Goal: Task Accomplishment & Management: Complete application form

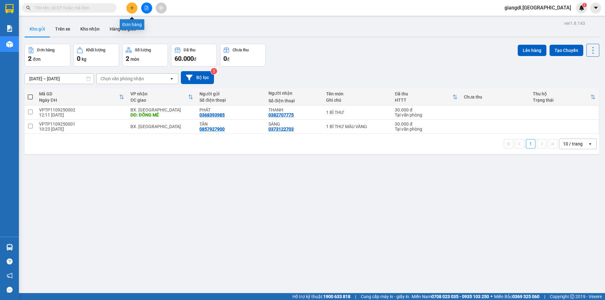
click at [132, 9] on icon "plus" at bounding box center [132, 8] width 4 height 4
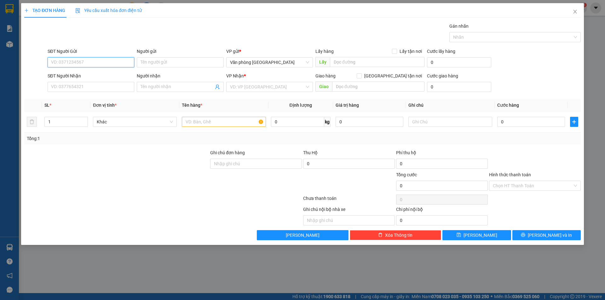
click at [98, 62] on input "SĐT Người Gửi" at bounding box center [91, 62] width 87 height 10
type input "0937251949"
click at [88, 77] on div "0937251949 - CHỊ" at bounding box center [90, 75] width 79 height 7
type input "CHỊ"
type input "0797388884"
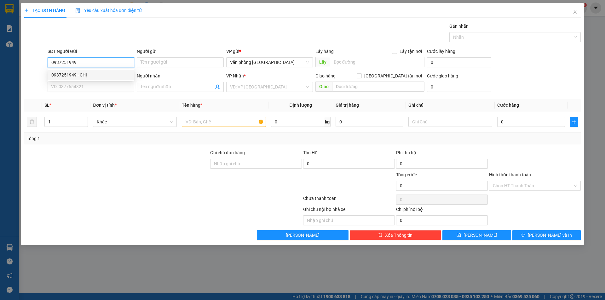
type input "Khiết"
type input "240.000"
type input "0937251949"
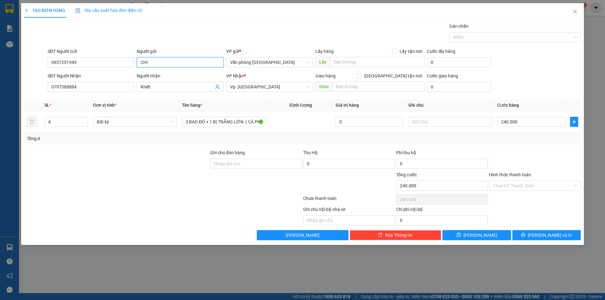
click at [152, 61] on input "CHỊ" at bounding box center [180, 62] width 87 height 10
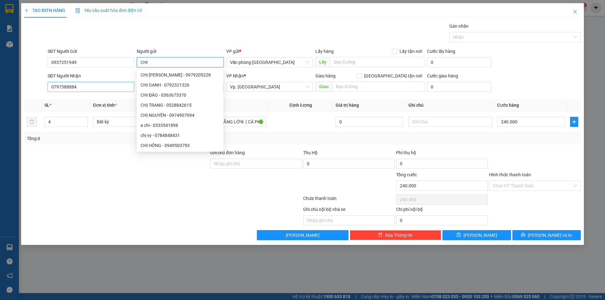
type input "CHI"
click at [84, 86] on input "0797388884" at bounding box center [91, 87] width 87 height 10
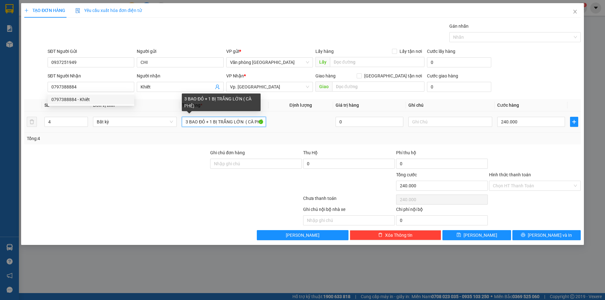
click at [214, 123] on input "3 BAO ĐỎ + 1 BỊ TRẮNG LỚN ( CÀ PHÊ)" at bounding box center [224, 122] width 84 height 10
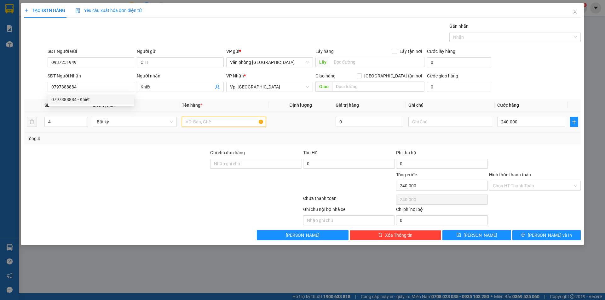
click at [214, 123] on input "text" at bounding box center [224, 122] width 84 height 10
click at [77, 123] on input "4" at bounding box center [66, 121] width 43 height 9
type input "1"
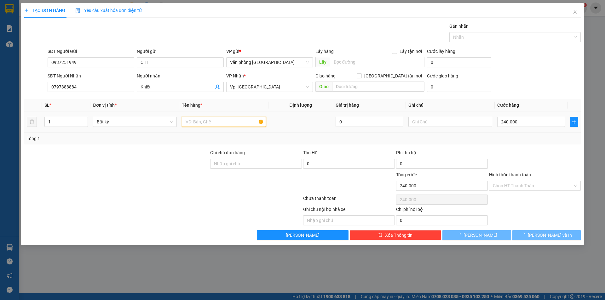
click at [184, 123] on input "text" at bounding box center [224, 122] width 84 height 10
type input "0"
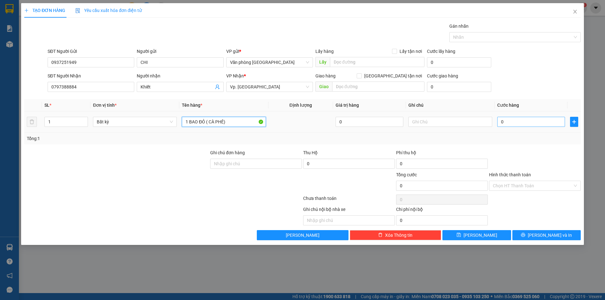
type input "1 BAO ĐỎ ( CÀ PHÊ)"
click at [503, 123] on input "0" at bounding box center [531, 122] width 68 height 10
click at [501, 123] on input "0" at bounding box center [531, 122] width 68 height 10
click at [499, 123] on input "0" at bounding box center [531, 122] width 68 height 10
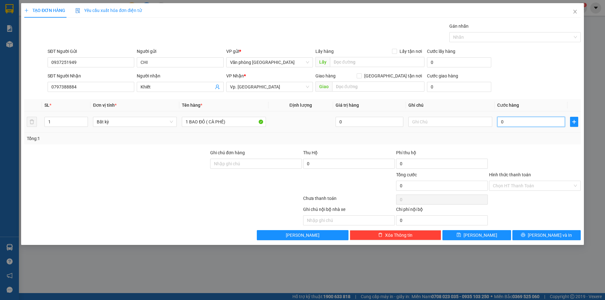
click at [501, 122] on input "0" at bounding box center [531, 122] width 68 height 10
click at [501, 121] on input "0" at bounding box center [531, 122] width 68 height 10
click at [502, 121] on input "0" at bounding box center [531, 122] width 68 height 10
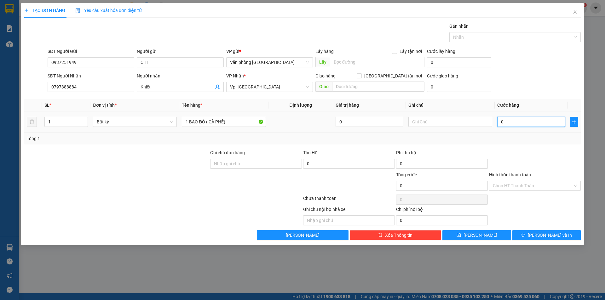
click at [508, 121] on input "0" at bounding box center [531, 122] width 68 height 10
click at [499, 122] on input "0" at bounding box center [531, 122] width 68 height 10
click at [500, 122] on input "0" at bounding box center [531, 122] width 68 height 10
click at [501, 122] on input "0" at bounding box center [531, 122] width 68 height 10
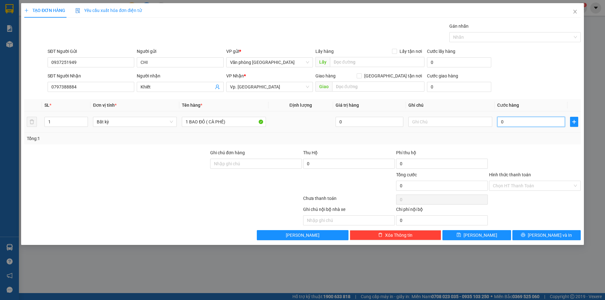
click at [502, 122] on input "0" at bounding box center [531, 122] width 68 height 10
click at [501, 122] on input "0" at bounding box center [531, 122] width 68 height 10
click at [500, 122] on input "0" at bounding box center [531, 122] width 68 height 10
click at [373, 123] on input "0" at bounding box center [369, 122] width 68 height 10
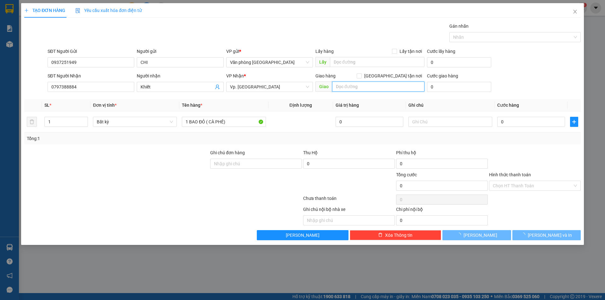
click at [365, 82] on input "text" at bounding box center [378, 87] width 92 height 10
click at [256, 84] on span "Vp. [GEOGRAPHIC_DATA]" at bounding box center [269, 86] width 79 height 9
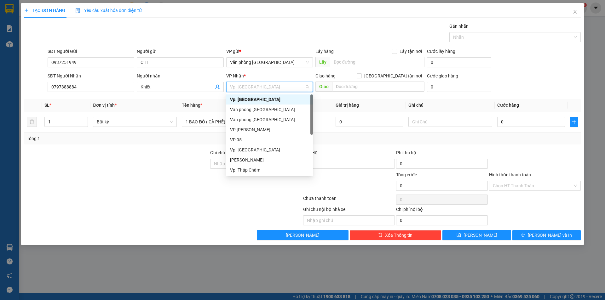
click at [263, 90] on span "Vp. [GEOGRAPHIC_DATA]" at bounding box center [269, 86] width 79 height 9
click at [259, 98] on div "Vp. [GEOGRAPHIC_DATA]" at bounding box center [269, 99] width 79 height 7
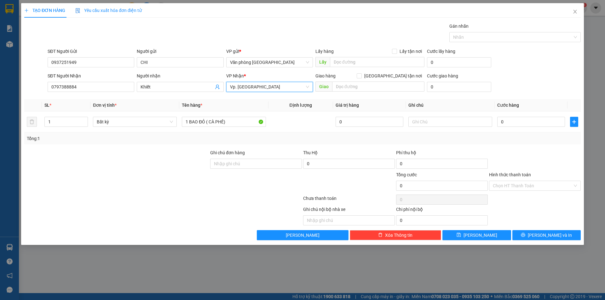
click at [192, 81] on div "Người nhận" at bounding box center [180, 76] width 87 height 9
click at [188, 83] on input "Khiết" at bounding box center [176, 86] width 73 height 7
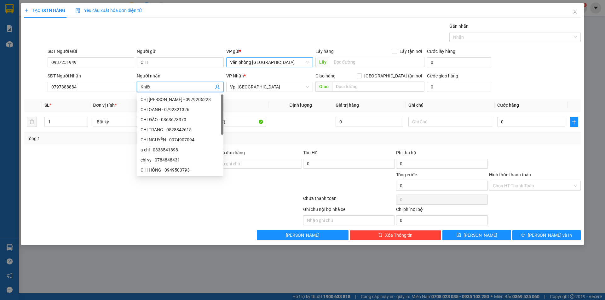
click at [294, 64] on span "Văn phòng [GEOGRAPHIC_DATA]" at bounding box center [269, 62] width 79 height 9
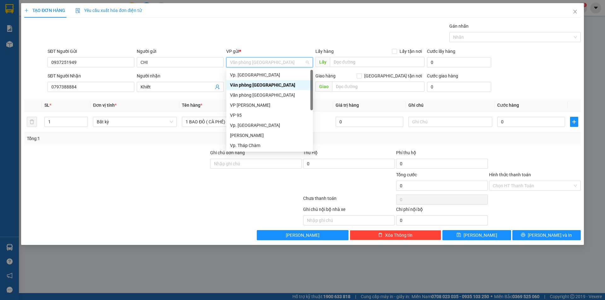
click at [276, 84] on div "Văn phòng [GEOGRAPHIC_DATA]" at bounding box center [269, 85] width 79 height 7
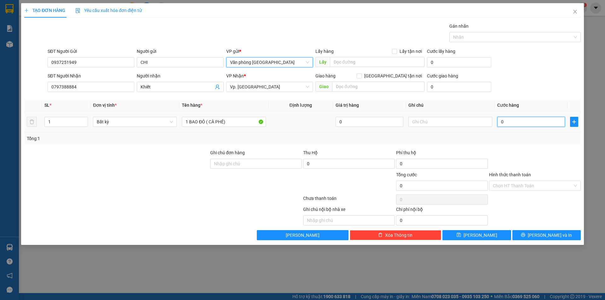
click at [500, 122] on input "0" at bounding box center [531, 122] width 68 height 10
click at [501, 122] on input "0" at bounding box center [531, 122] width 68 height 10
type input "60"
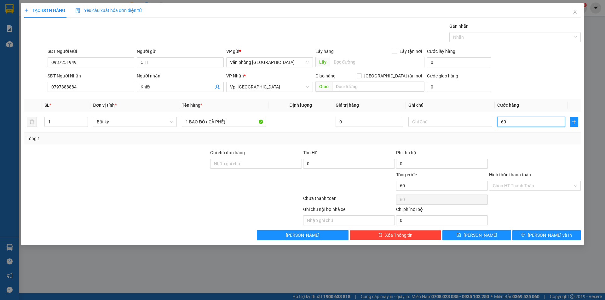
type input "600"
type input "6.000"
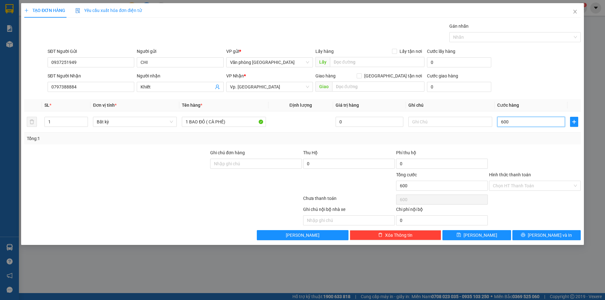
type input "6.000"
type input "60.000"
click at [514, 186] on input "Hình thức thanh toán" at bounding box center [533, 185] width 80 height 9
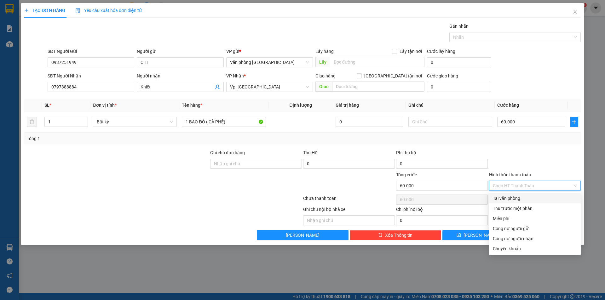
click at [513, 198] on div "Tại văn phòng" at bounding box center [535, 198] width 84 height 7
type input "0"
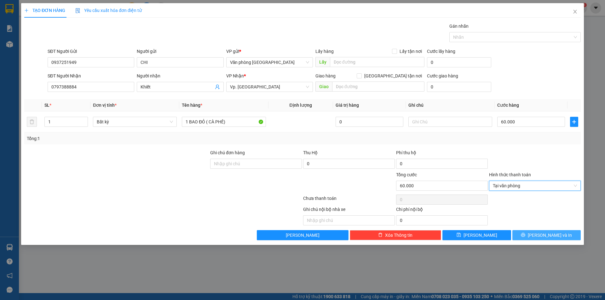
click at [525, 237] on icon "printer" at bounding box center [523, 235] width 4 height 4
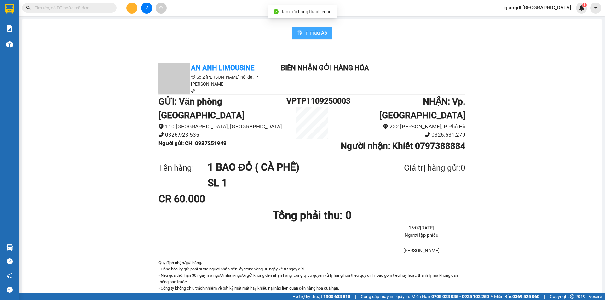
click at [310, 32] on span "In mẫu A5" at bounding box center [315, 33] width 23 height 8
click at [322, 33] on span "In mẫu A5" at bounding box center [315, 33] width 23 height 8
